Goal: Information Seeking & Learning: Learn about a topic

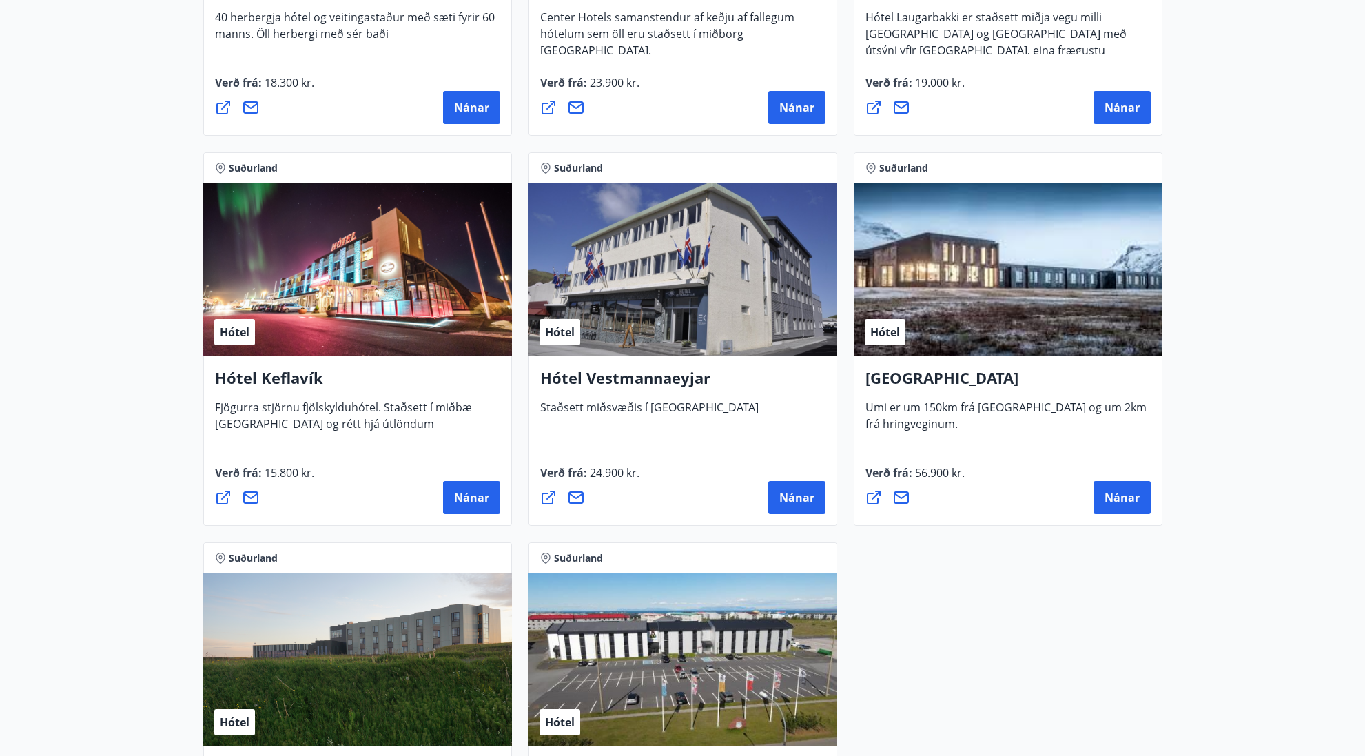
scroll to position [3238, 0]
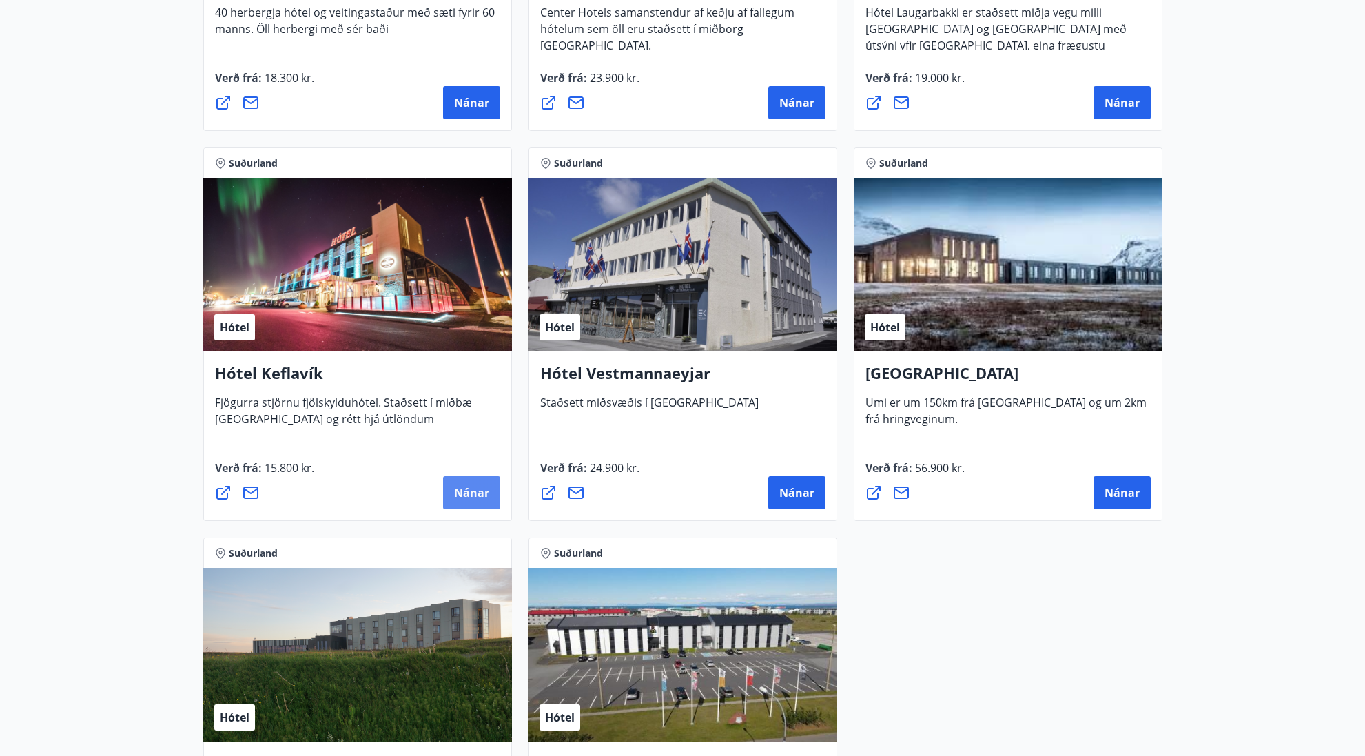
click at [479, 504] on button "Nánar" at bounding box center [471, 492] width 57 height 33
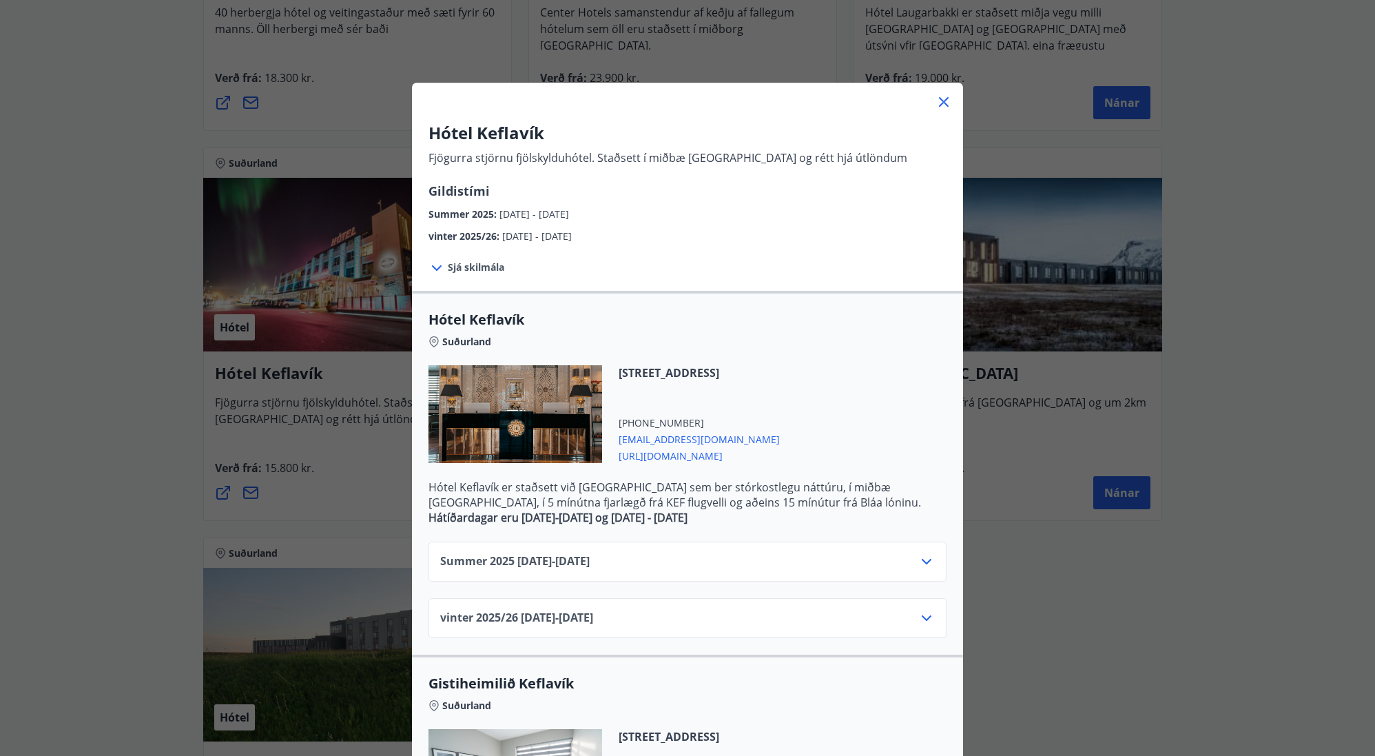
click at [641, 441] on span "[EMAIL_ADDRESS][DOMAIN_NAME]" at bounding box center [699, 438] width 161 height 17
click at [943, 99] on icon at bounding box center [943, 102] width 17 height 17
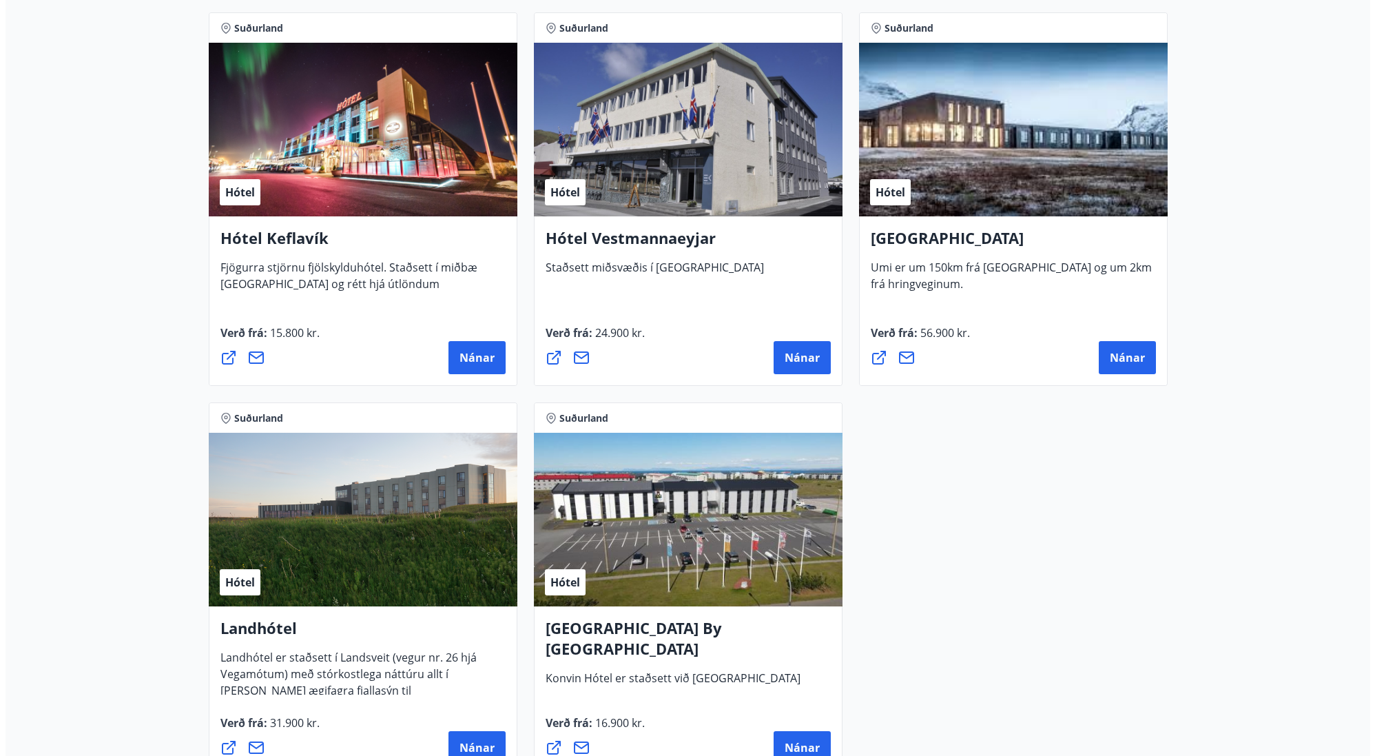
scroll to position [3572, 0]
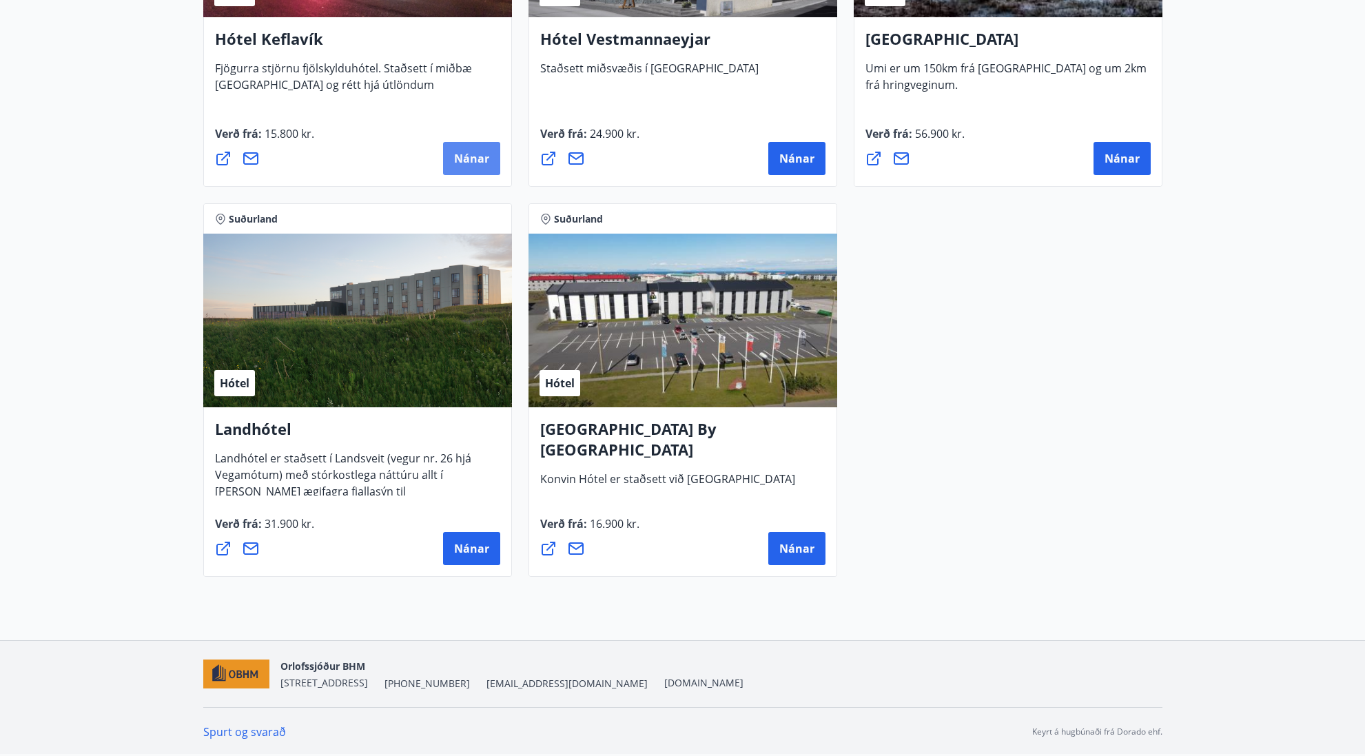
click at [466, 156] on span "Nánar" at bounding box center [471, 158] width 35 height 15
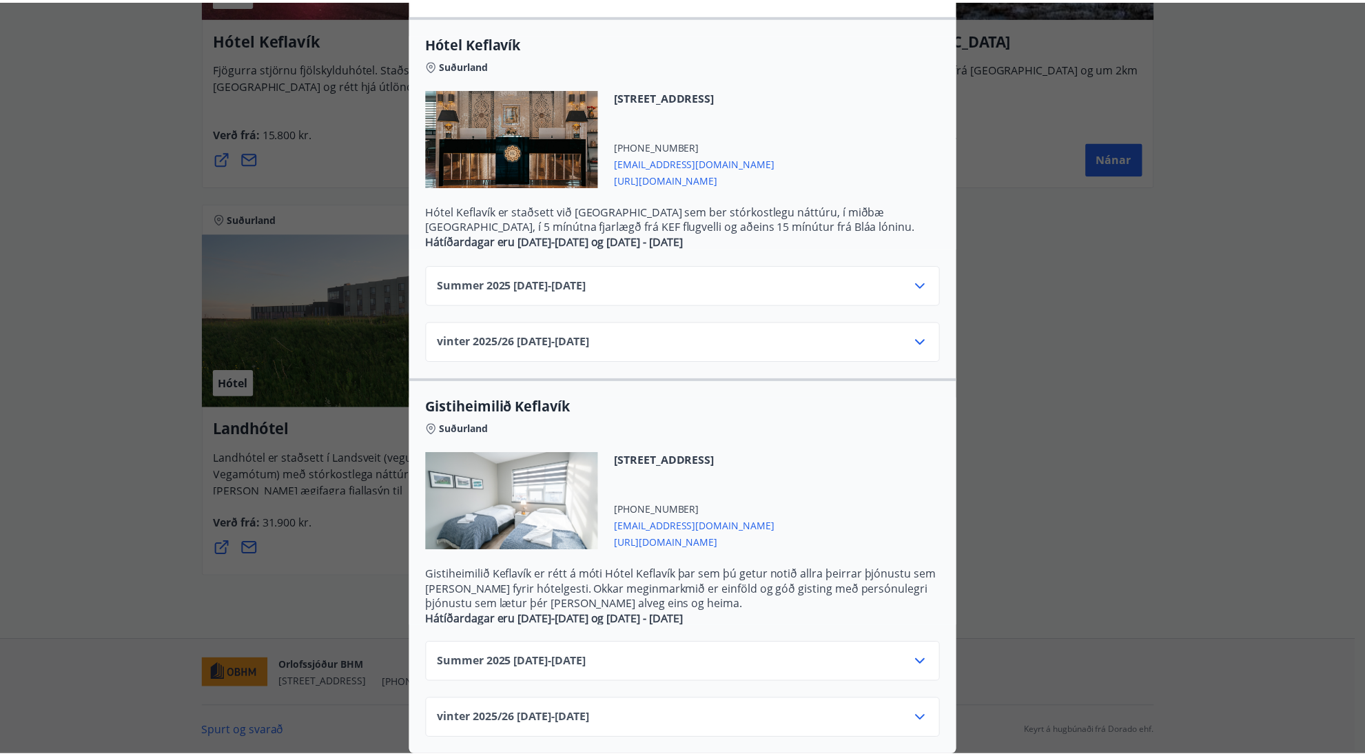
scroll to position [287, 0]
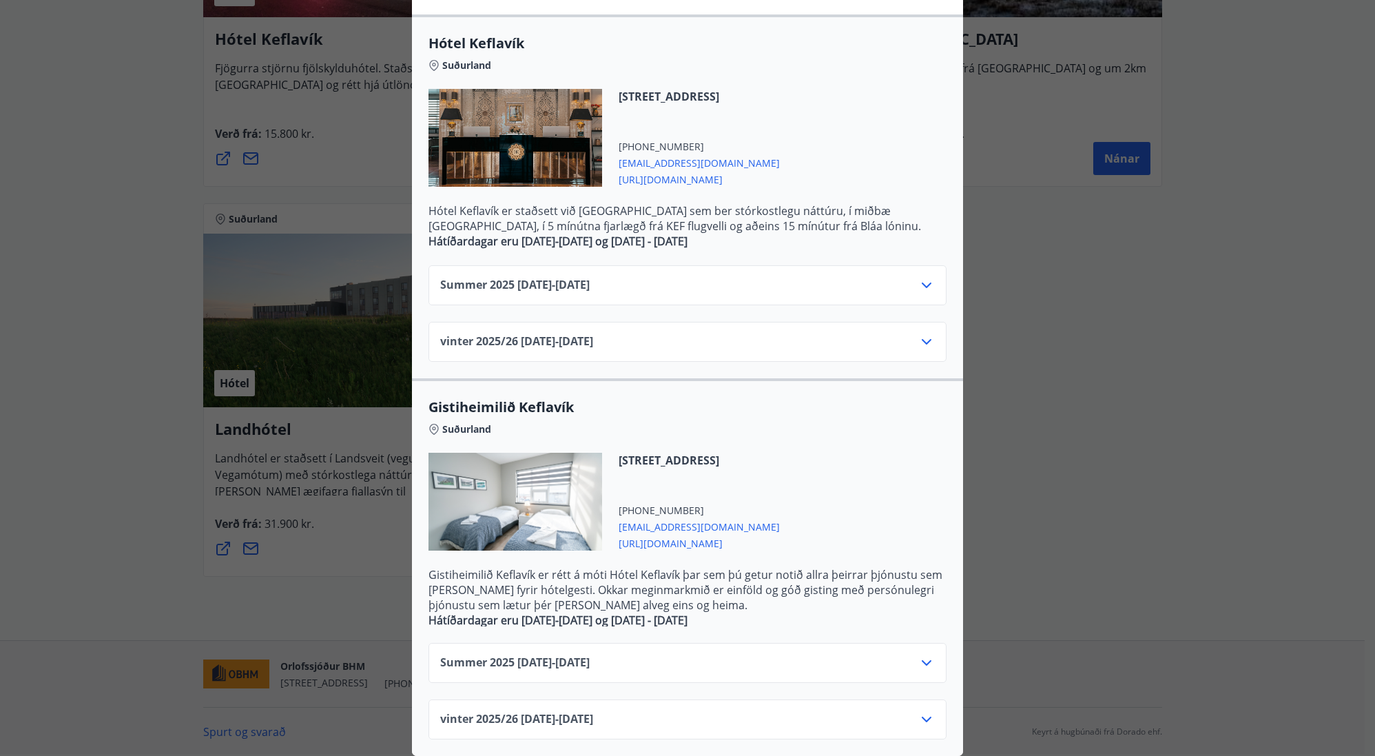
click at [563, 277] on span "Summer [PHONE_NUMBER][DATE] - [DATE]" at bounding box center [514, 285] width 149 height 17
click at [918, 278] on icon at bounding box center [926, 285] width 17 height 17
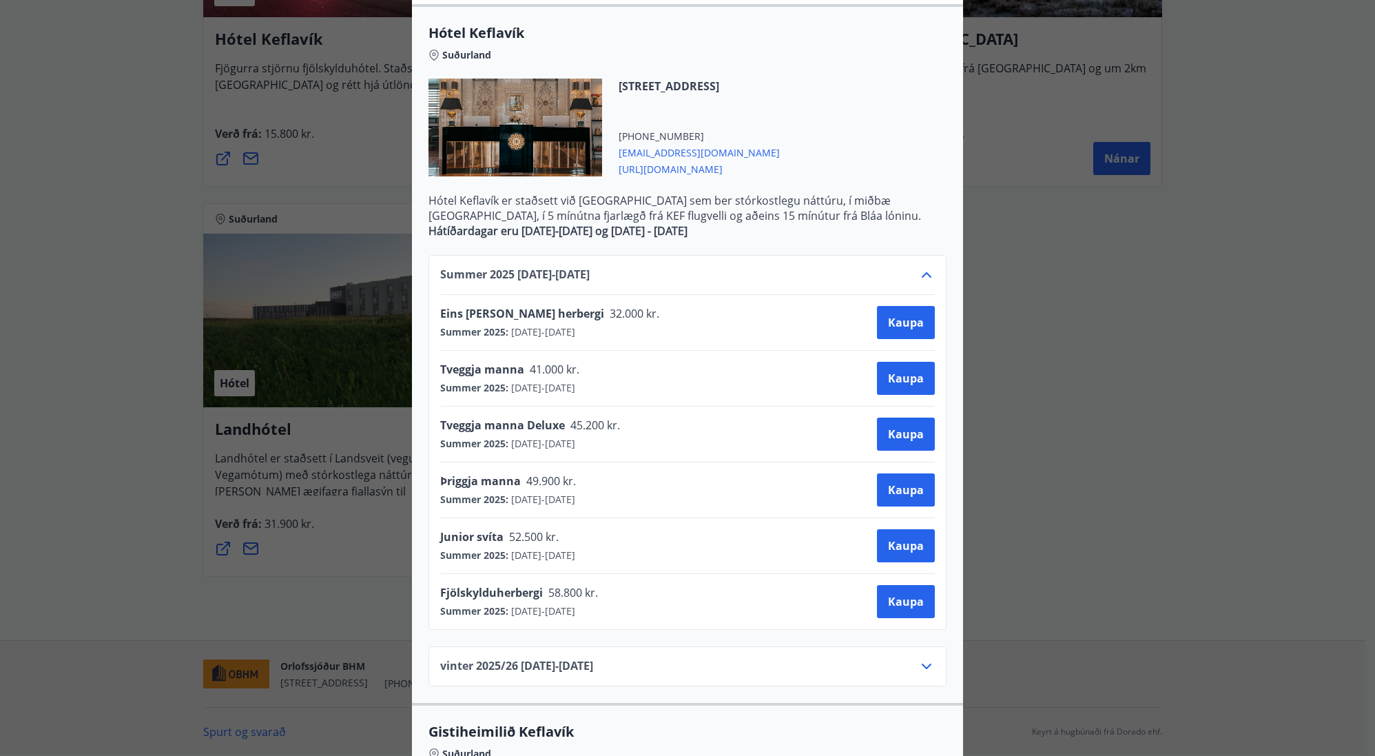
click at [1205, 353] on div "Hótel Keflavík Fjögurra stjörnu fjölskylduhótel. Staðsett í miðbæ [GEOGRAPHIC_D…" at bounding box center [687, 91] width 1375 height 756
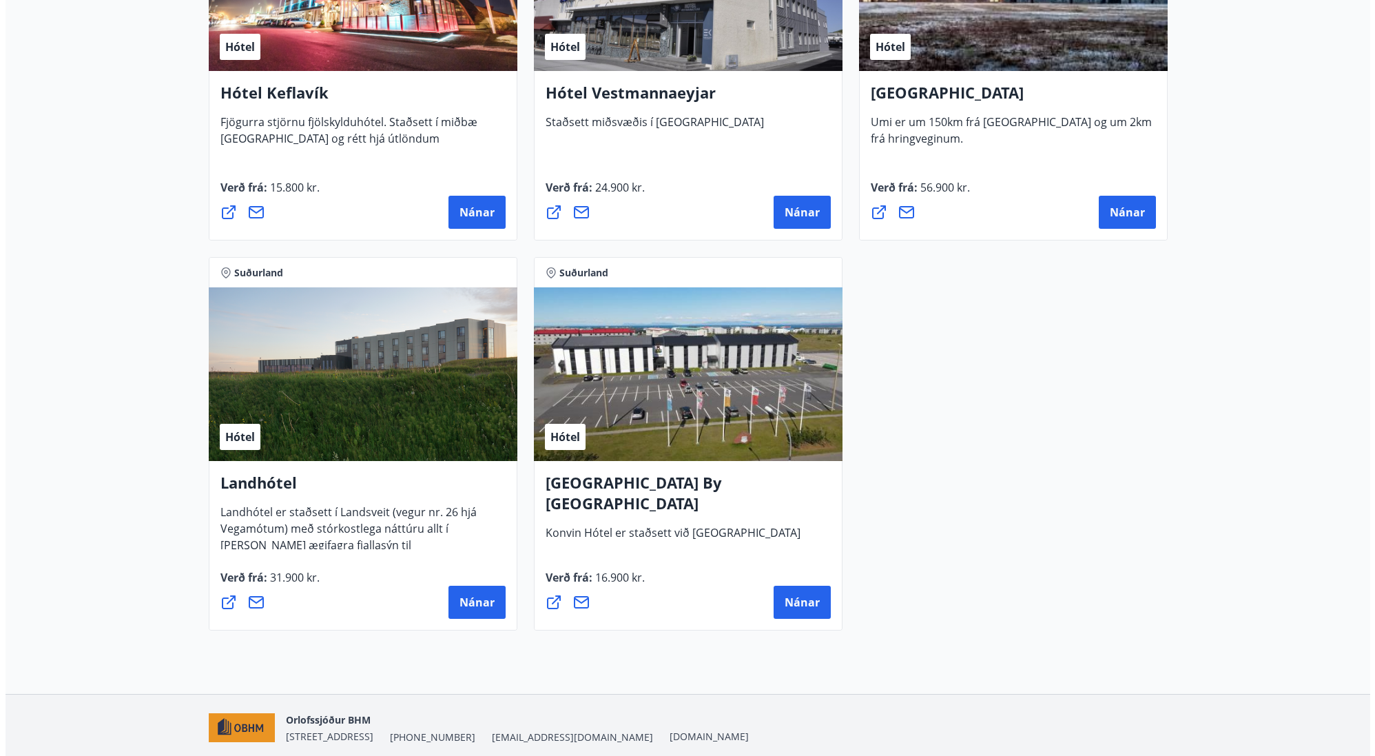
scroll to position [3503, 0]
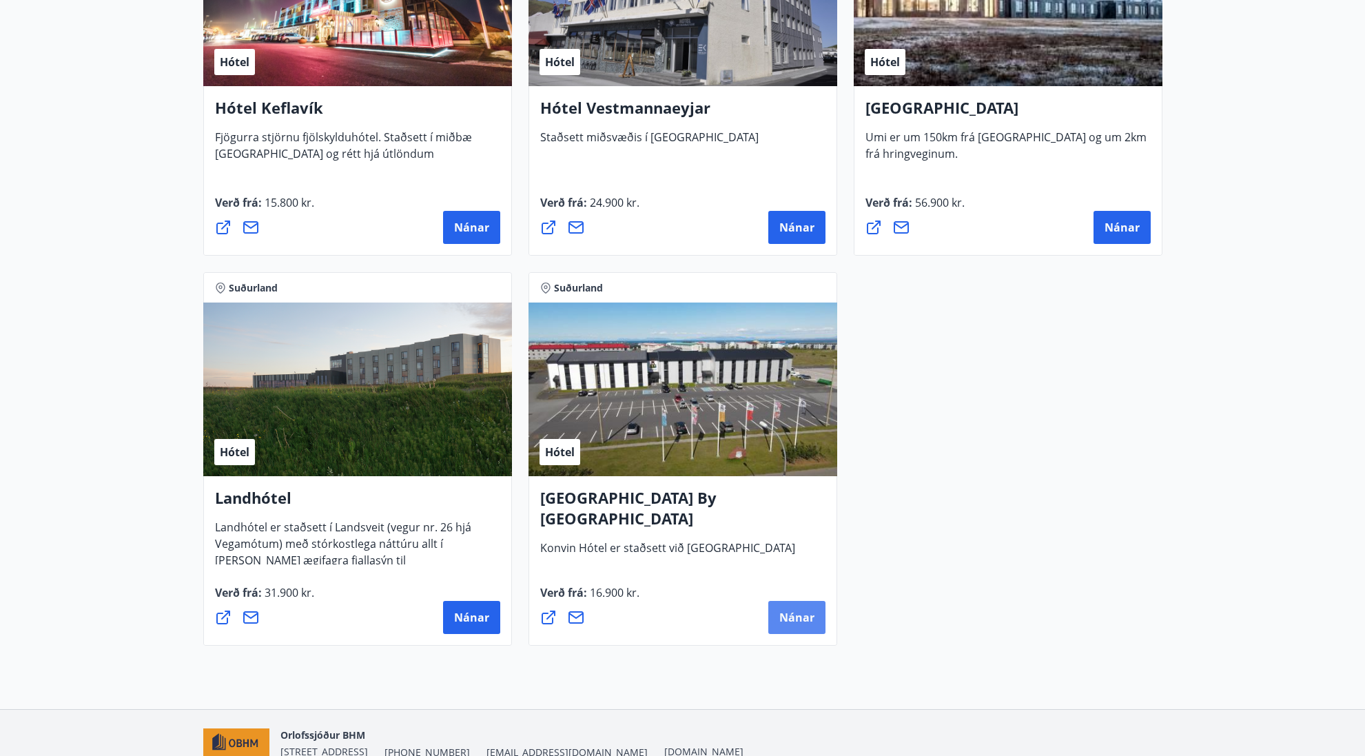
click at [799, 630] on button "Nánar" at bounding box center [796, 617] width 57 height 33
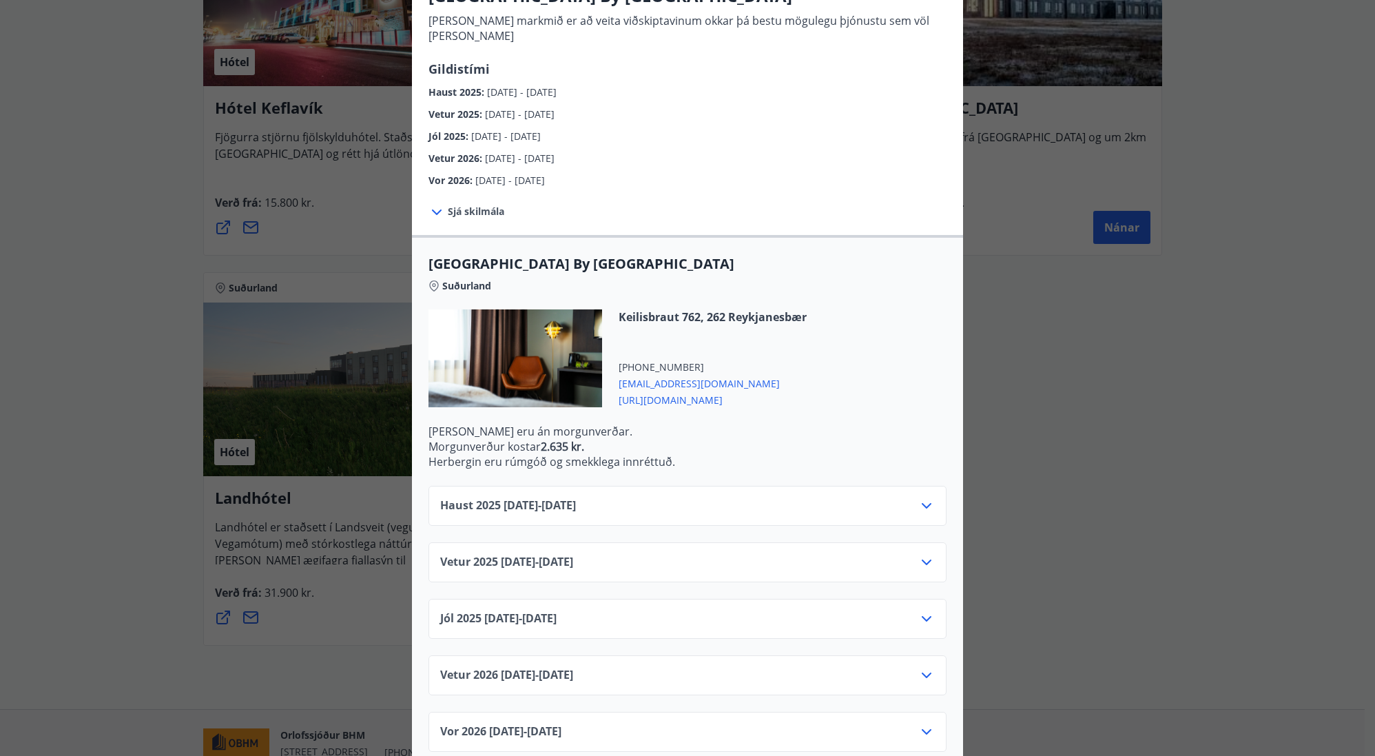
scroll to position [145, 0]
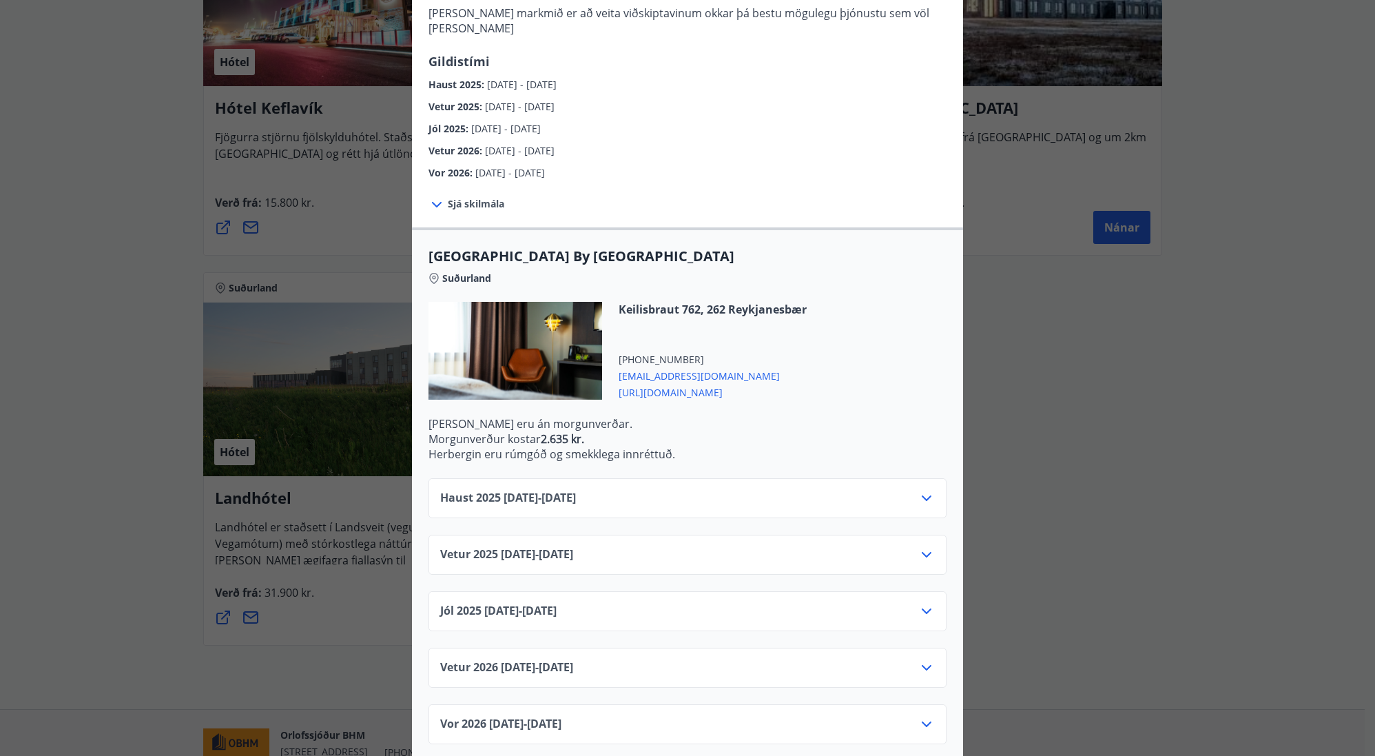
click at [918, 490] on icon at bounding box center [926, 498] width 17 height 17
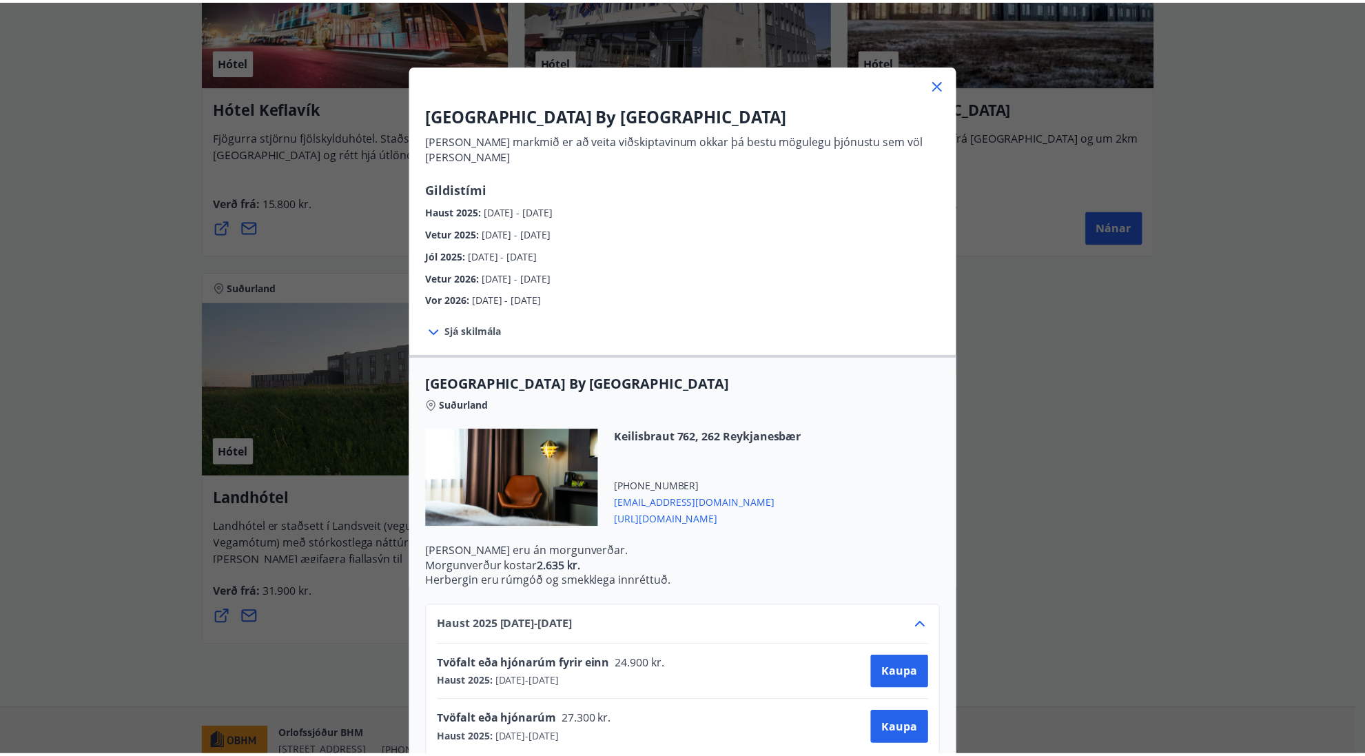
scroll to position [0, 0]
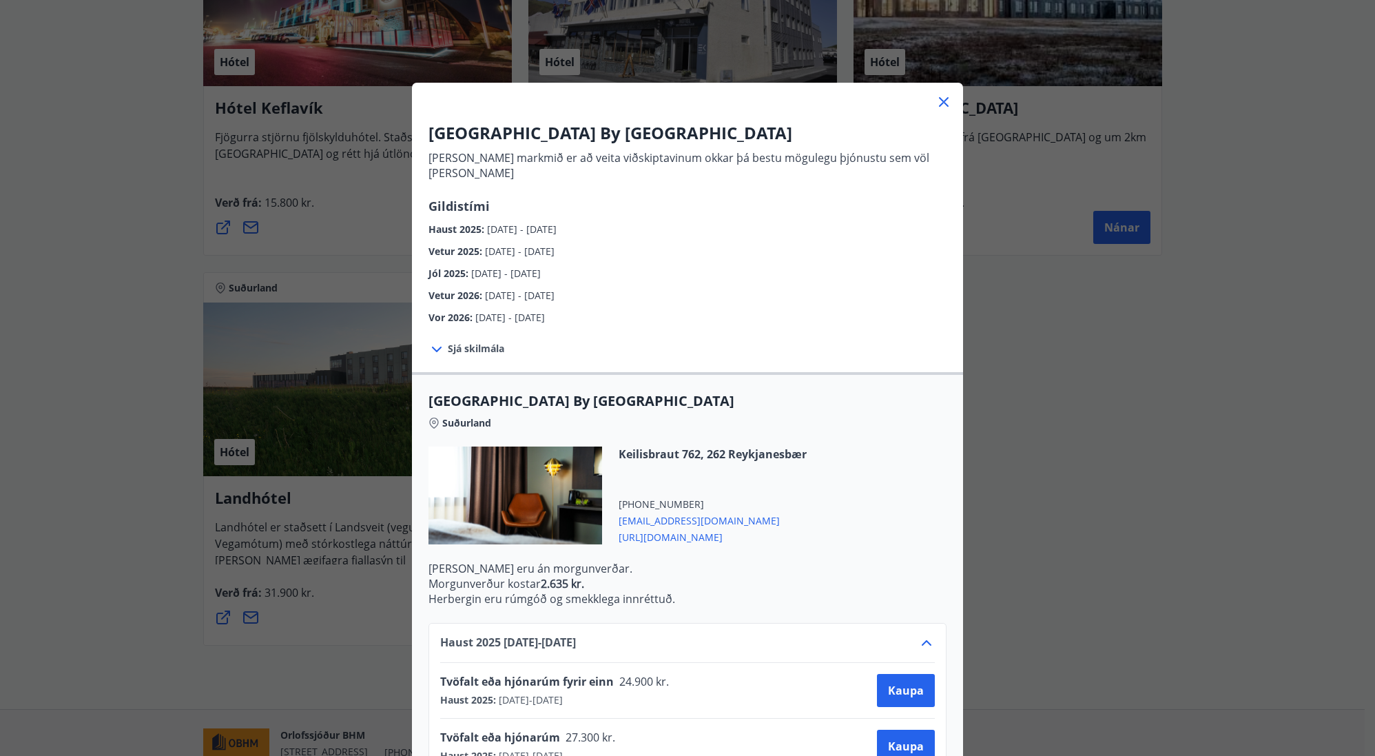
click at [1165, 391] on div "[GEOGRAPHIC_DATA] By [GEOGRAPHIC_DATA] [PERSON_NAME] markmið er að veita viðski…" at bounding box center [687, 378] width 1375 height 756
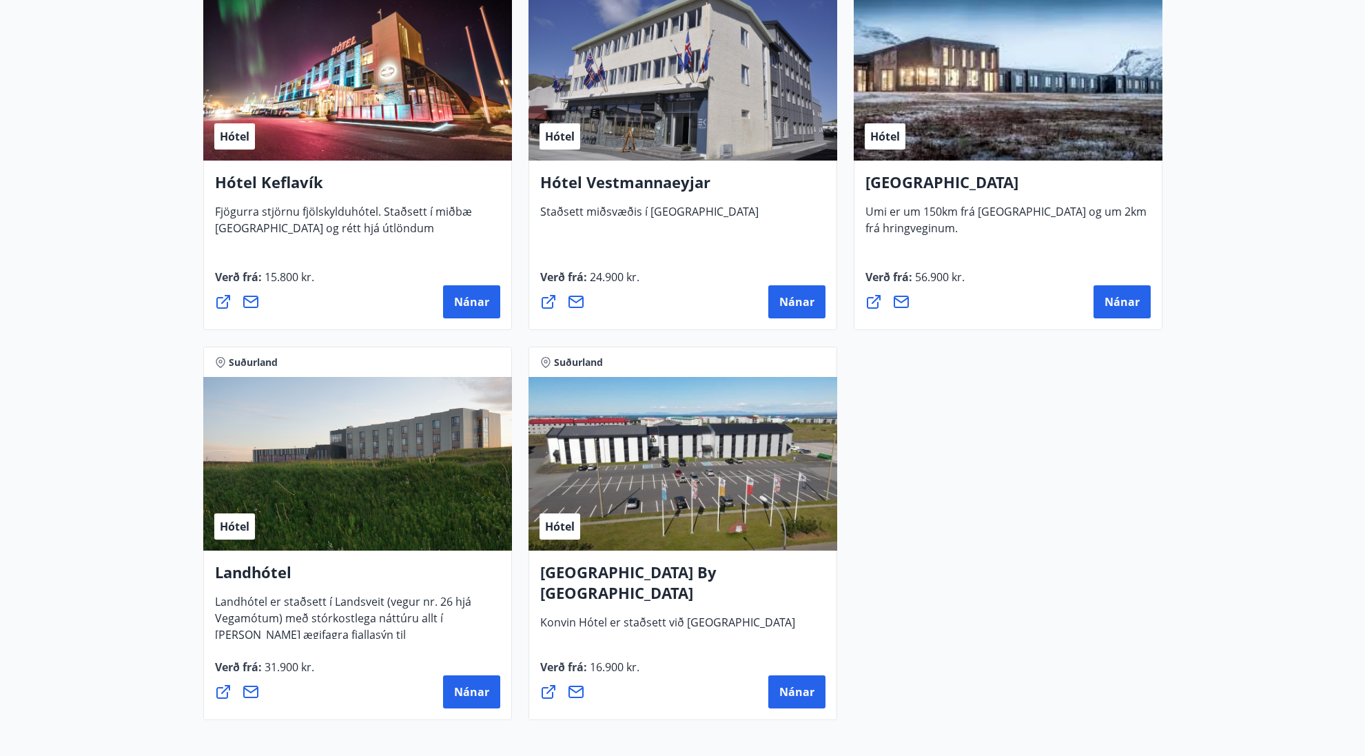
scroll to position [3434, 0]
